Goal: Task Accomplishment & Management: Manage account settings

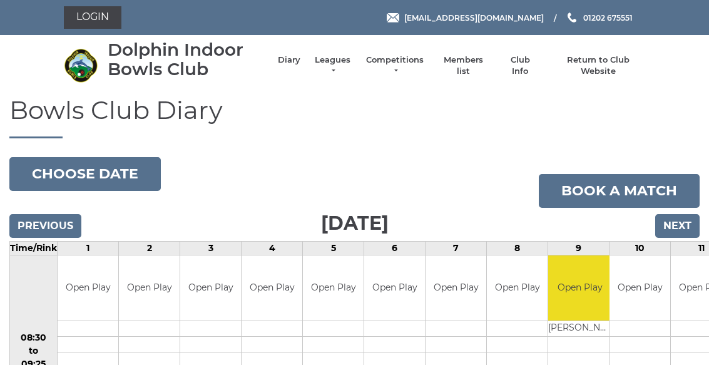
click at [343, 68] on link "Leagues" at bounding box center [332, 65] width 39 height 23
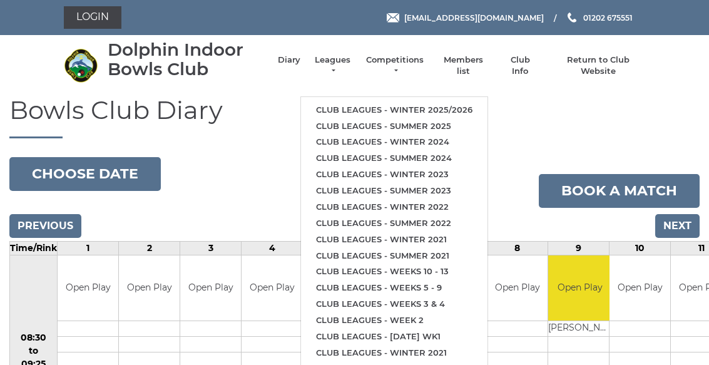
click at [469, 102] on link "Club leagues - Winter 2025/2026" at bounding box center [394, 110] width 186 height 16
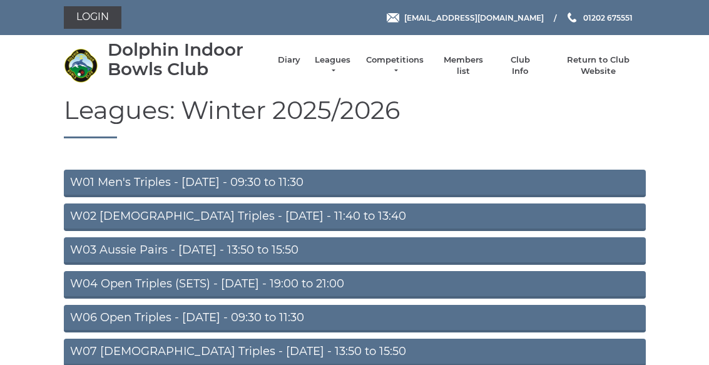
click at [327, 218] on link "W02 Ladies Triples - Monday - 11:40 to 13:40" at bounding box center [355, 217] width 582 height 28
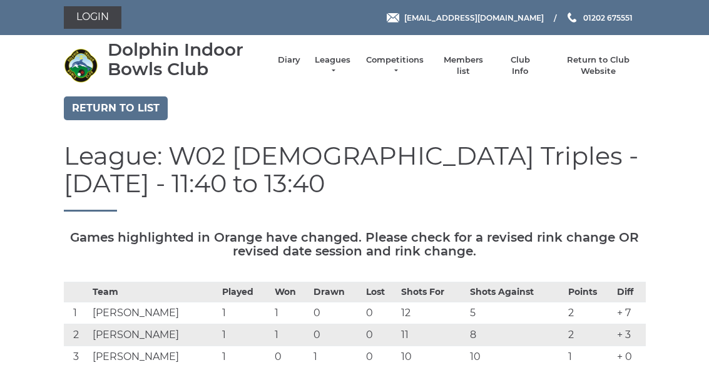
click at [105, 19] on link "Login" at bounding box center [93, 17] width 58 height 23
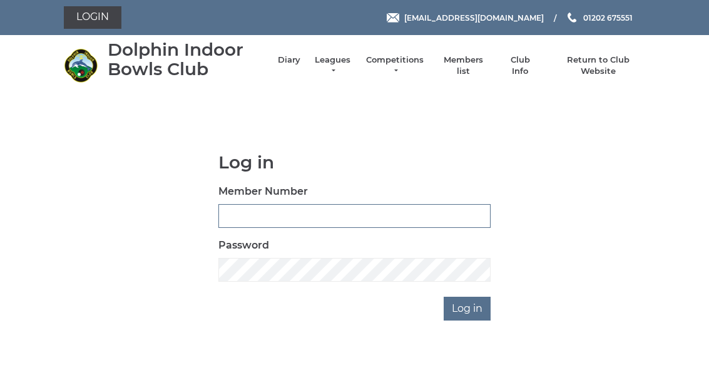
click at [324, 212] on input "Member Number" at bounding box center [354, 216] width 272 height 24
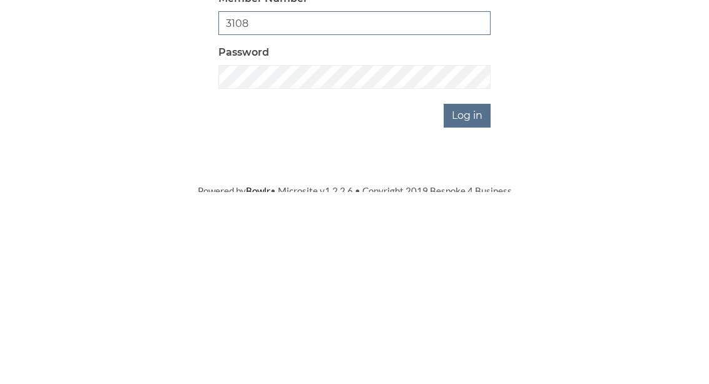
type input "3108"
click at [471, 297] on input "Log in" at bounding box center [467, 309] width 47 height 24
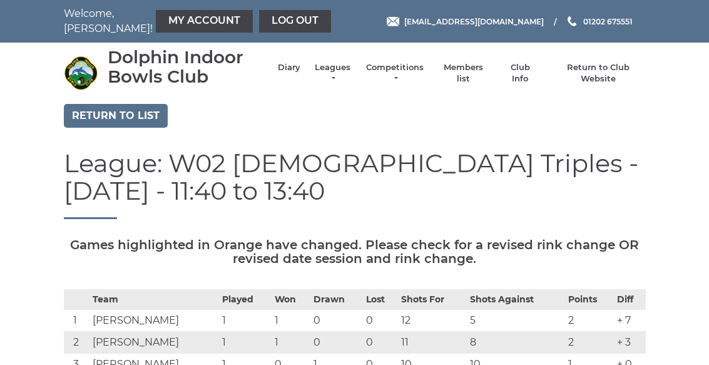
click at [479, 86] on div "Dolphin Indoor Bowls Club Diary Leagues Club leagues - Winter 2025/2026 Club le…" at bounding box center [354, 73] width 601 height 51
click at [488, 73] on link "Members list" at bounding box center [463, 73] width 52 height 23
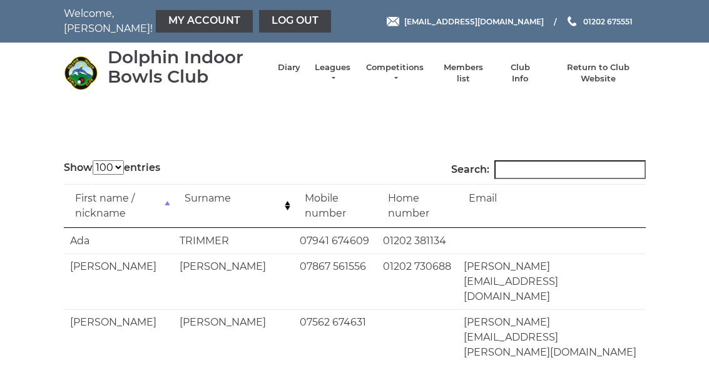
select select "100"
click at [562, 175] on input "Search:" at bounding box center [569, 169] width 151 height 19
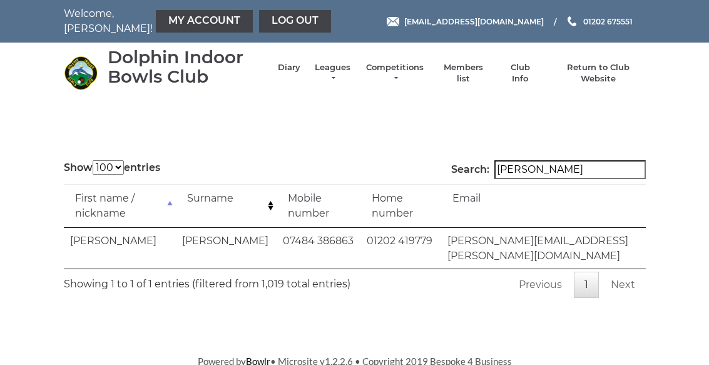
type input "[PERSON_NAME]"
click at [177, 24] on link "My Account" at bounding box center [204, 21] width 97 height 23
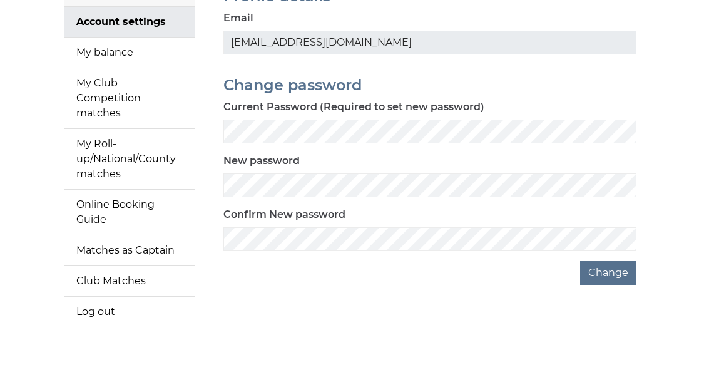
scroll to position [129, 0]
click at [172, 59] on link "My balance" at bounding box center [129, 52] width 131 height 30
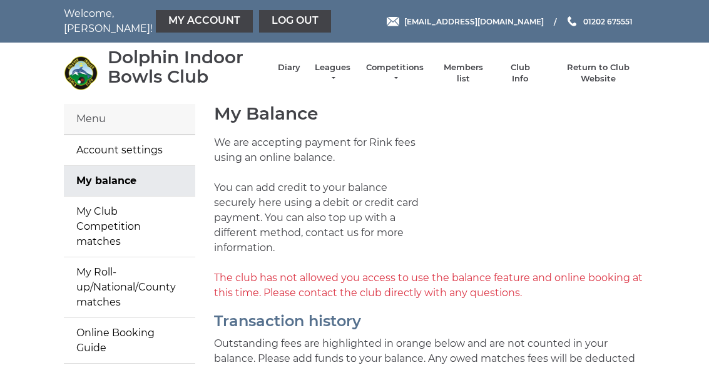
click at [159, 153] on link "Account settings" at bounding box center [129, 150] width 131 height 30
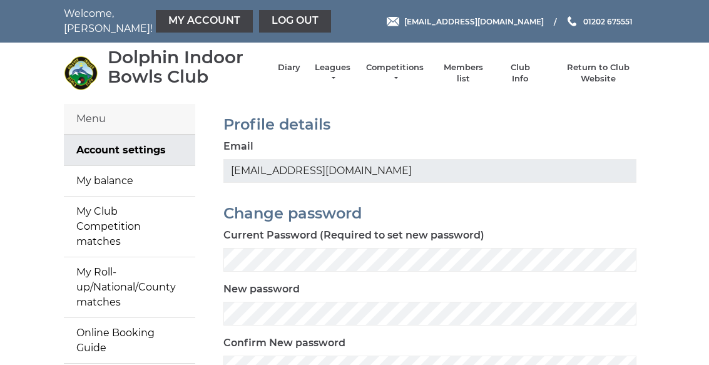
click at [150, 186] on link "My balance" at bounding box center [129, 181] width 131 height 30
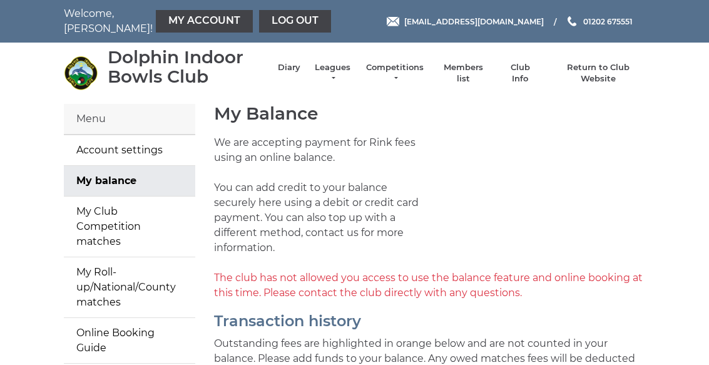
click at [263, 24] on link "Log out" at bounding box center [295, 21] width 72 height 23
